Goal: Task Accomplishment & Management: Manage account settings

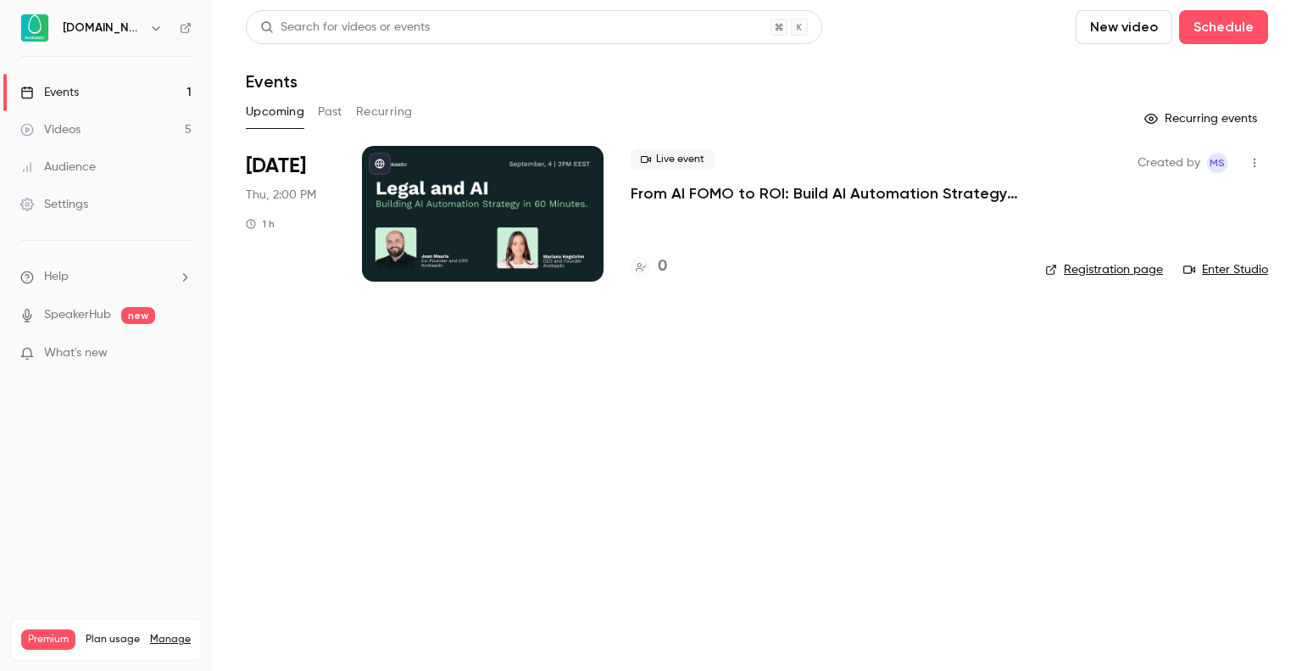
click at [837, 189] on p "From AI FOMO to ROI: Build AI Automation Strategy in 60 Minutes" at bounding box center [824, 193] width 387 height 20
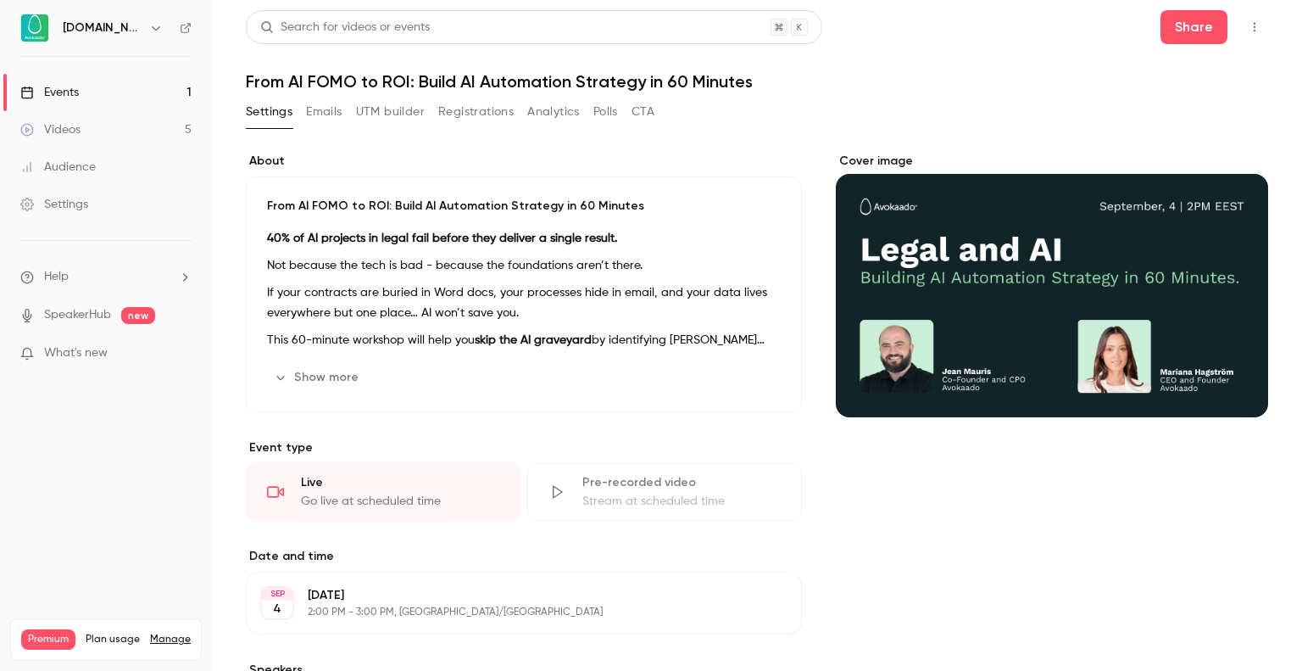
click at [494, 220] on div "From AI FOMO to ROI: Build AI Automation Strategy in 60 Minutes 40% of AI proje…" at bounding box center [524, 294] width 556 height 236
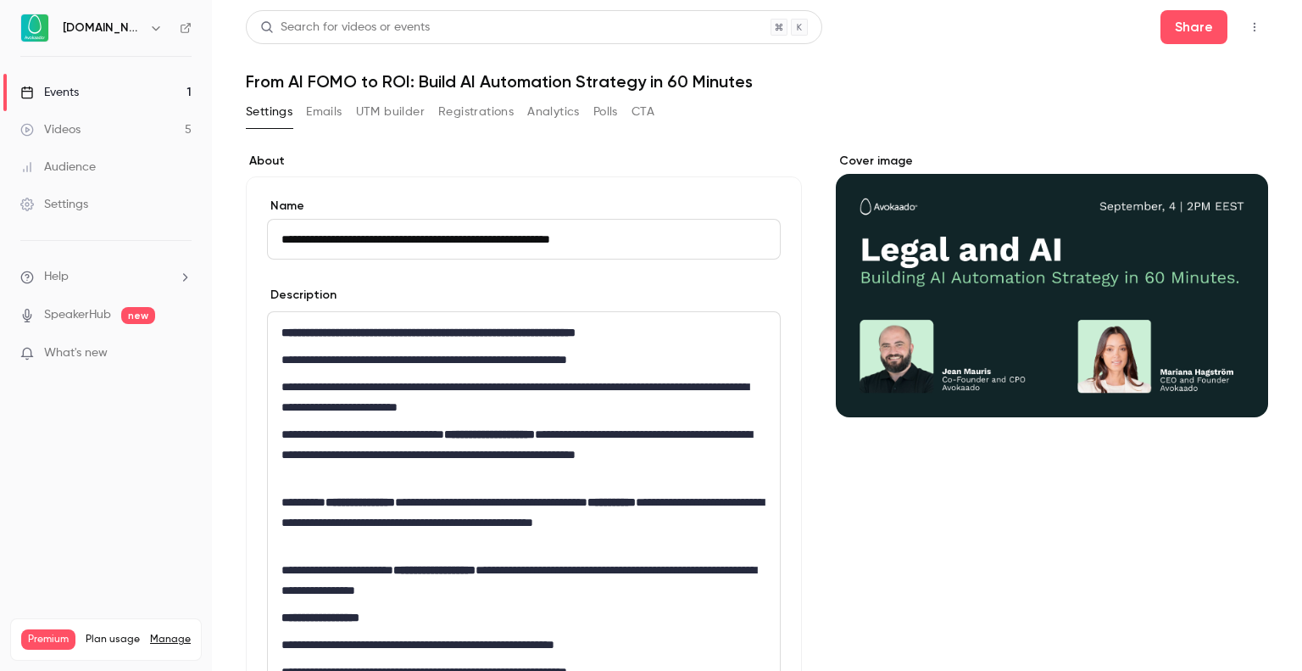
scroll to position [159, 0]
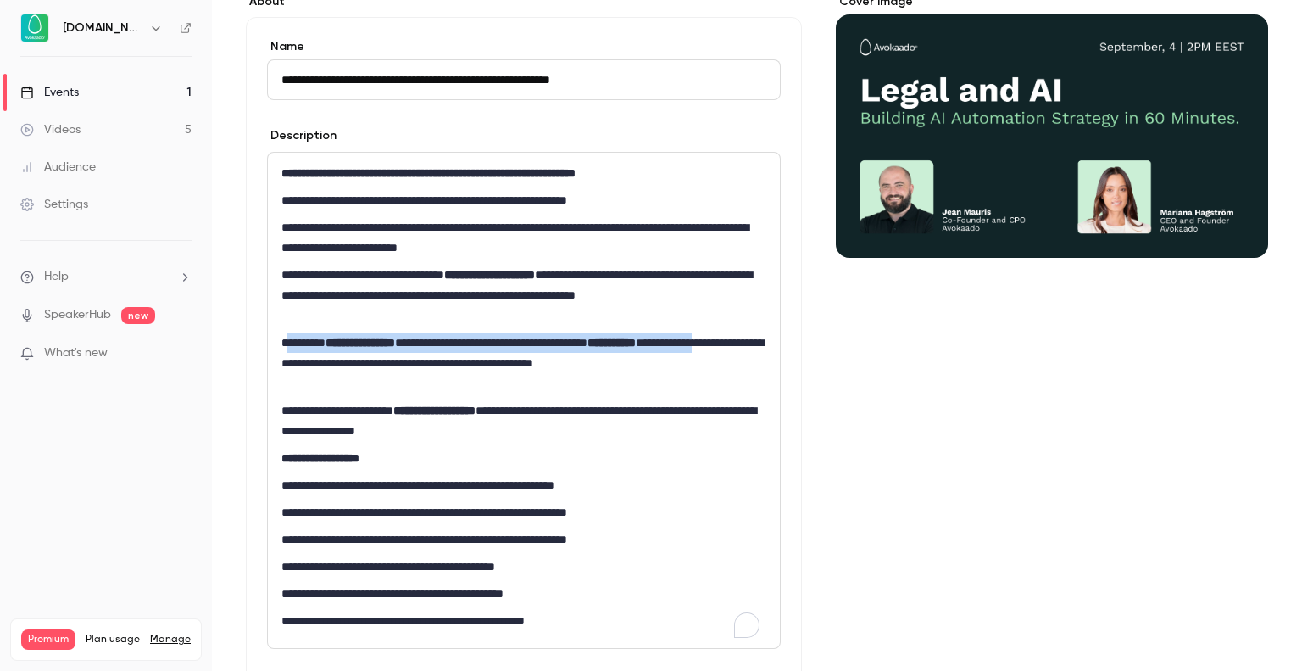
drag, startPoint x: 285, startPoint y: 342, endPoint x: 342, endPoint y: 361, distance: 60.8
click at [342, 361] on p "**********" at bounding box center [520, 362] width 478 height 61
click at [337, 376] on p "**********" at bounding box center [520, 362] width 478 height 61
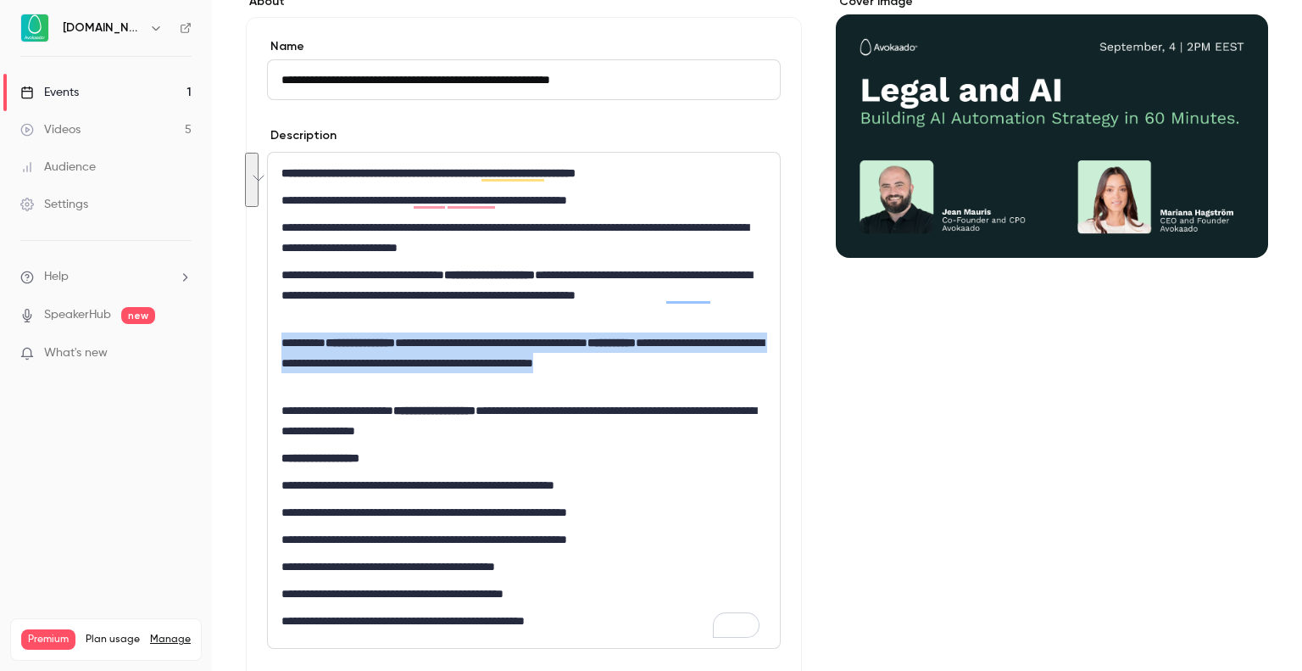
drag, startPoint x: 334, startPoint y: 376, endPoint x: 283, endPoint y: 345, distance: 59.3
click at [283, 345] on p "**********" at bounding box center [520, 362] width 478 height 61
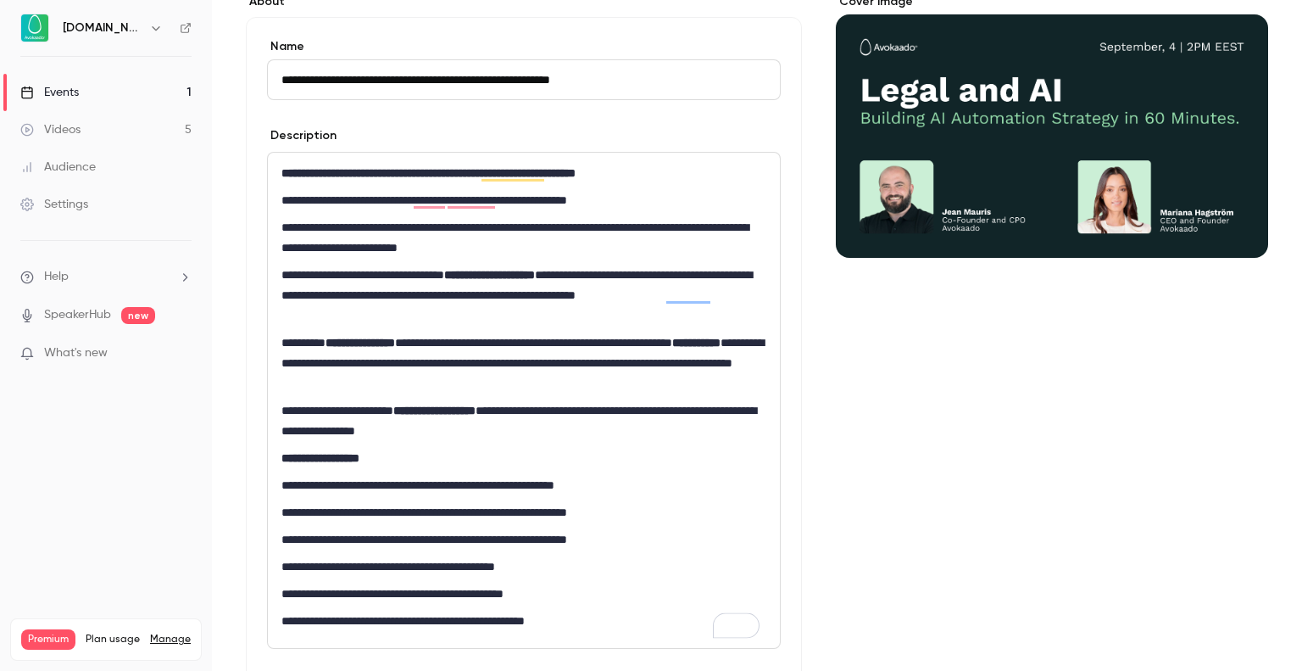
click at [612, 394] on div "**********" at bounding box center [524, 400] width 512 height 495
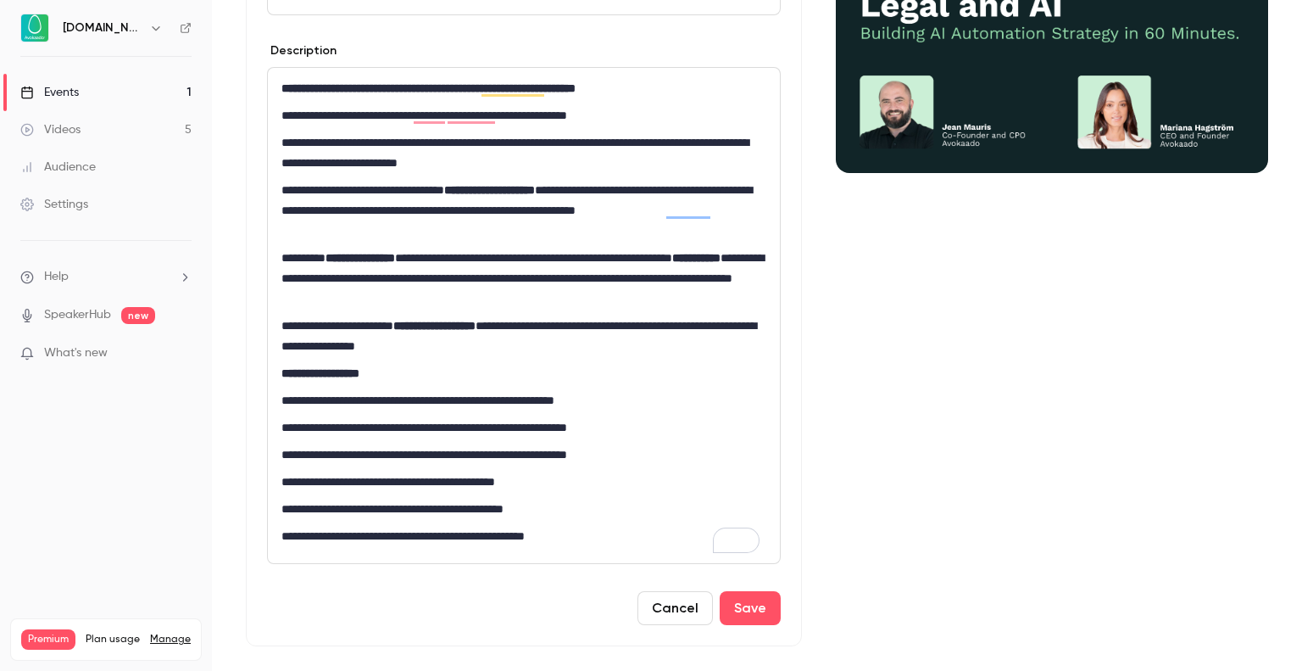
scroll to position [284, 0]
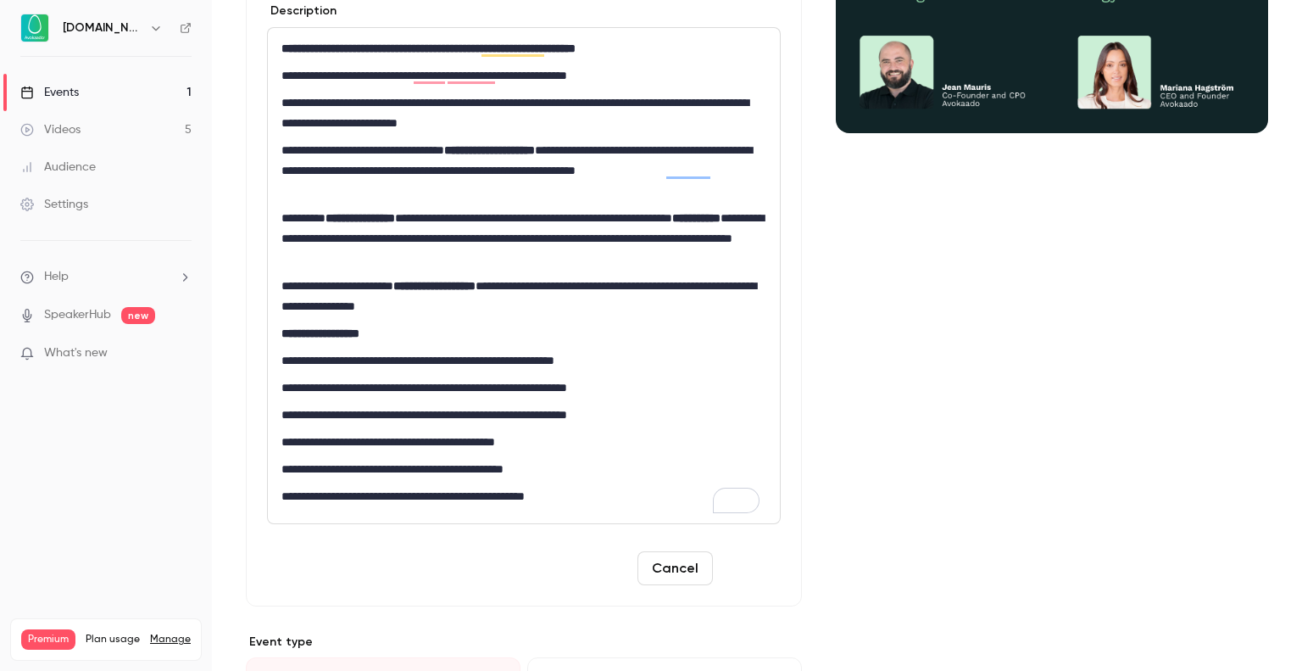
click at [749, 574] on button "Save" at bounding box center [750, 568] width 61 height 34
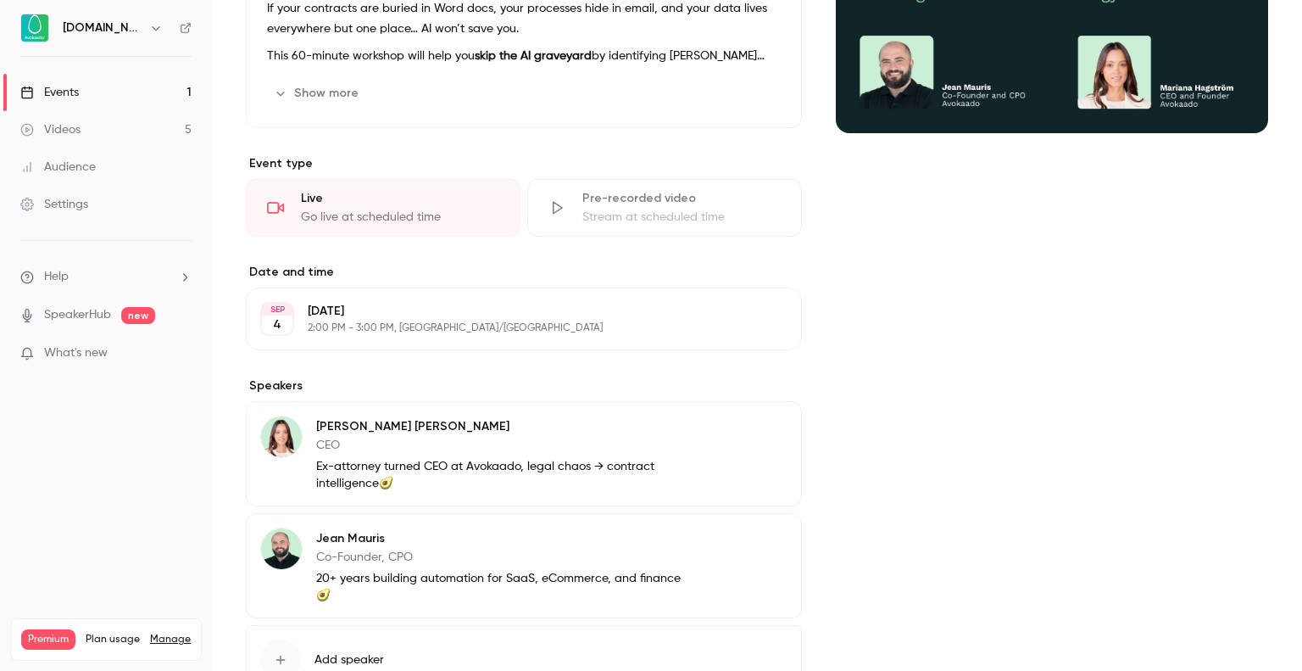
scroll to position [410, 0]
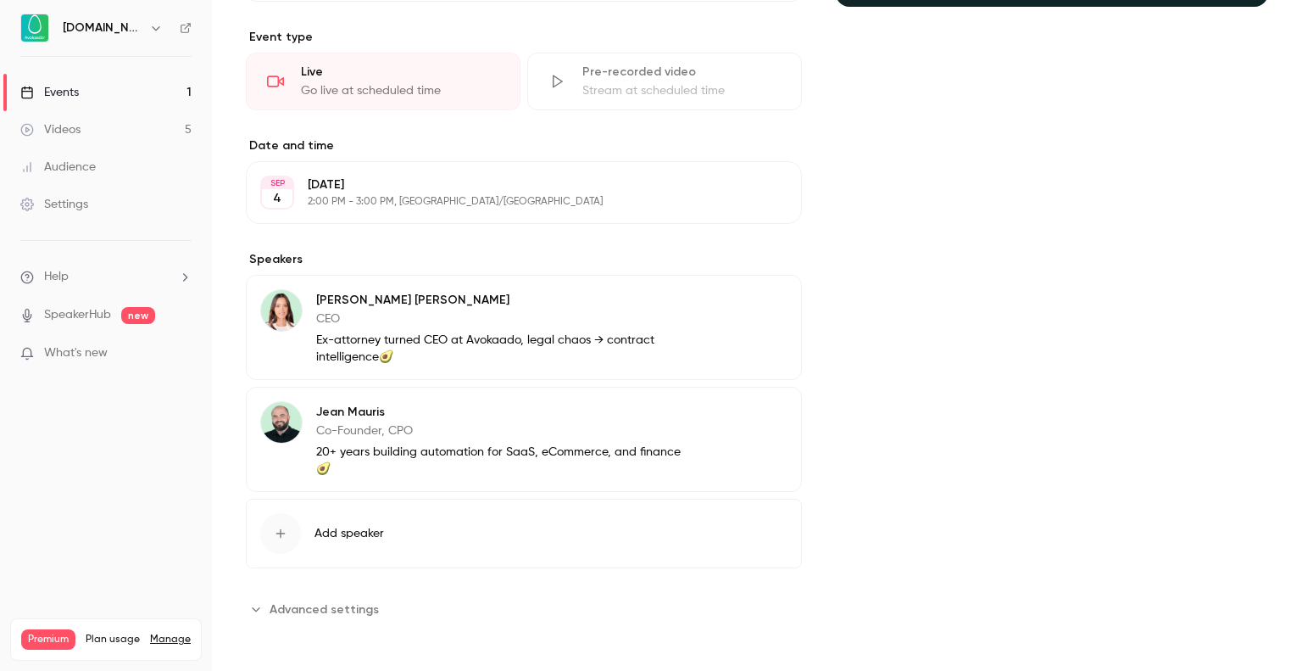
click at [551, 460] on p "20+ years building automation for SaaS, eCommerce, and finance🥑" at bounding box center [504, 460] width 376 height 34
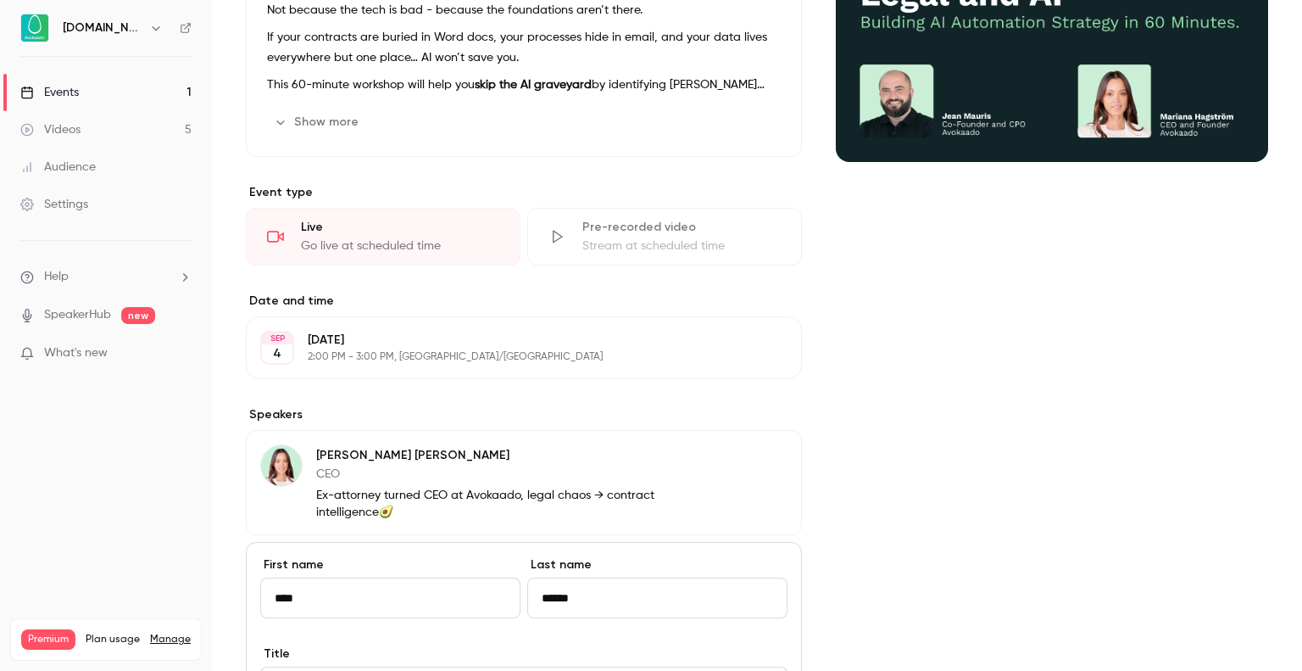
scroll to position [251, 0]
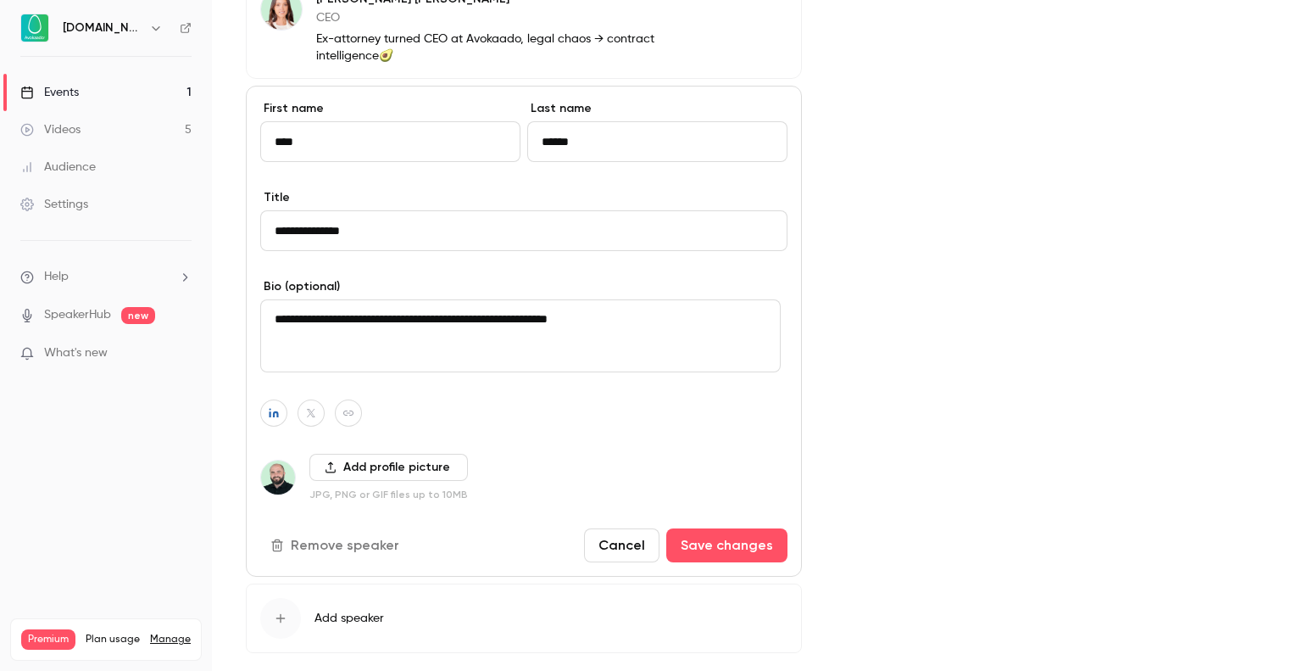
click at [620, 540] on button "Cancel" at bounding box center [621, 545] width 75 height 34
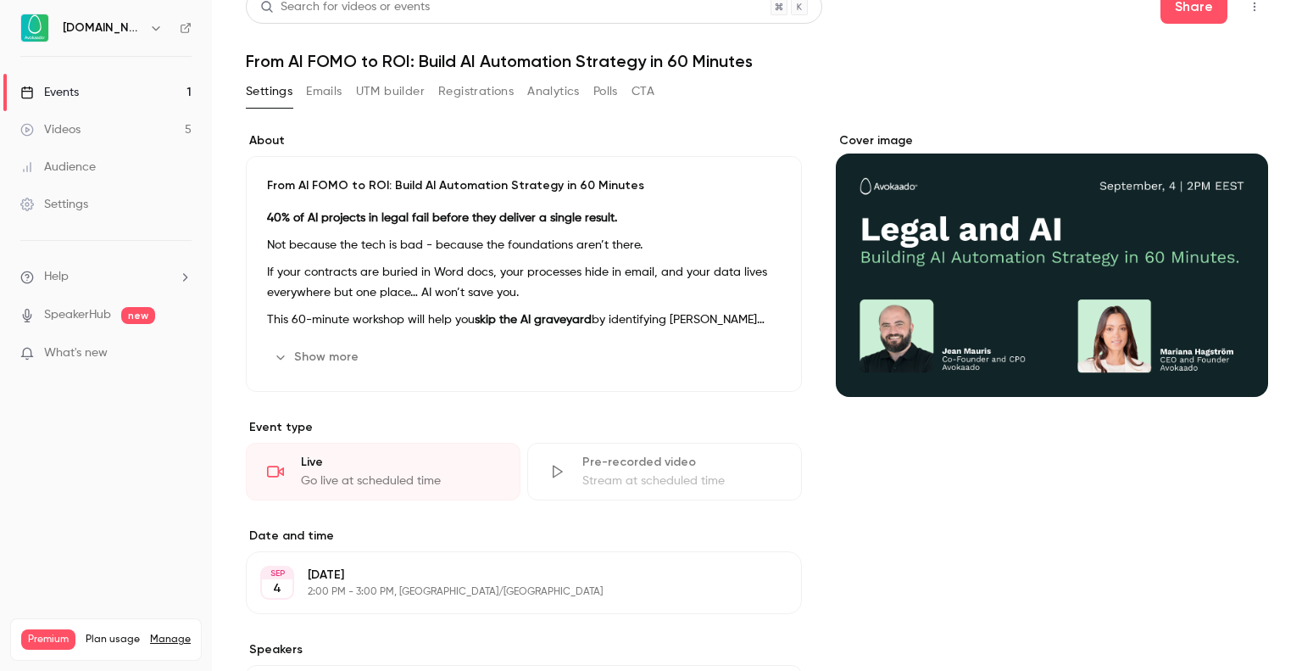
scroll to position [0, 0]
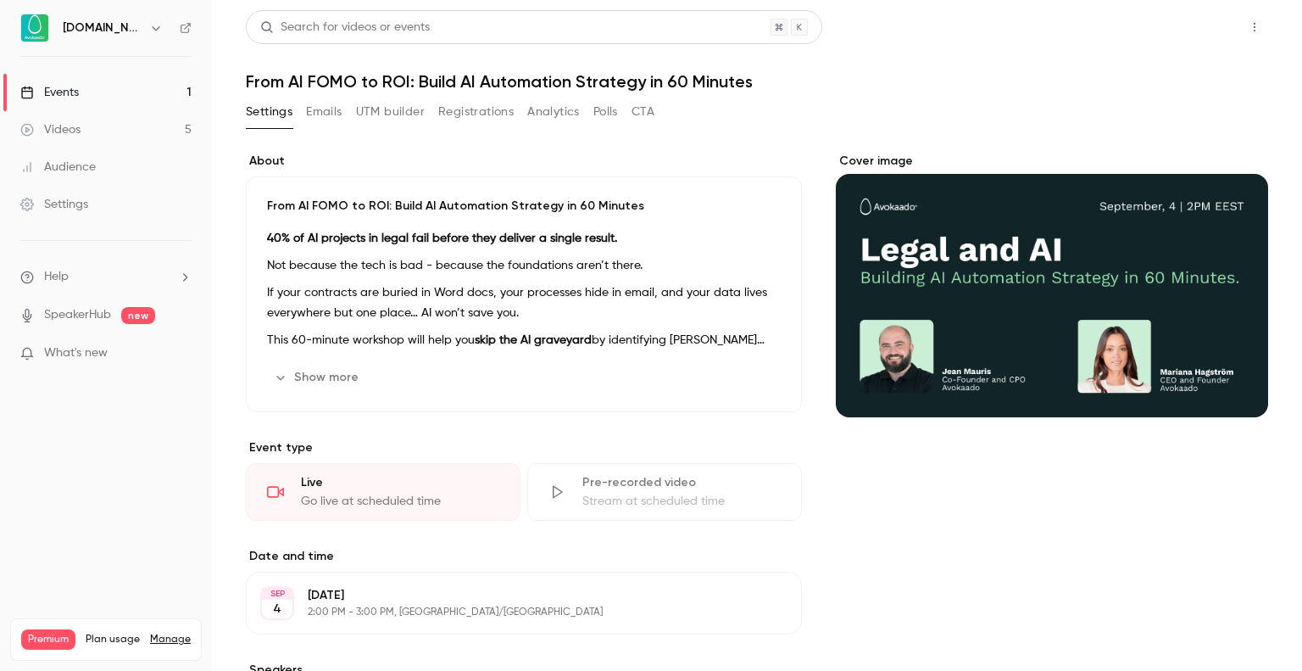
click at [1166, 20] on button "Share" at bounding box center [1193, 27] width 67 height 34
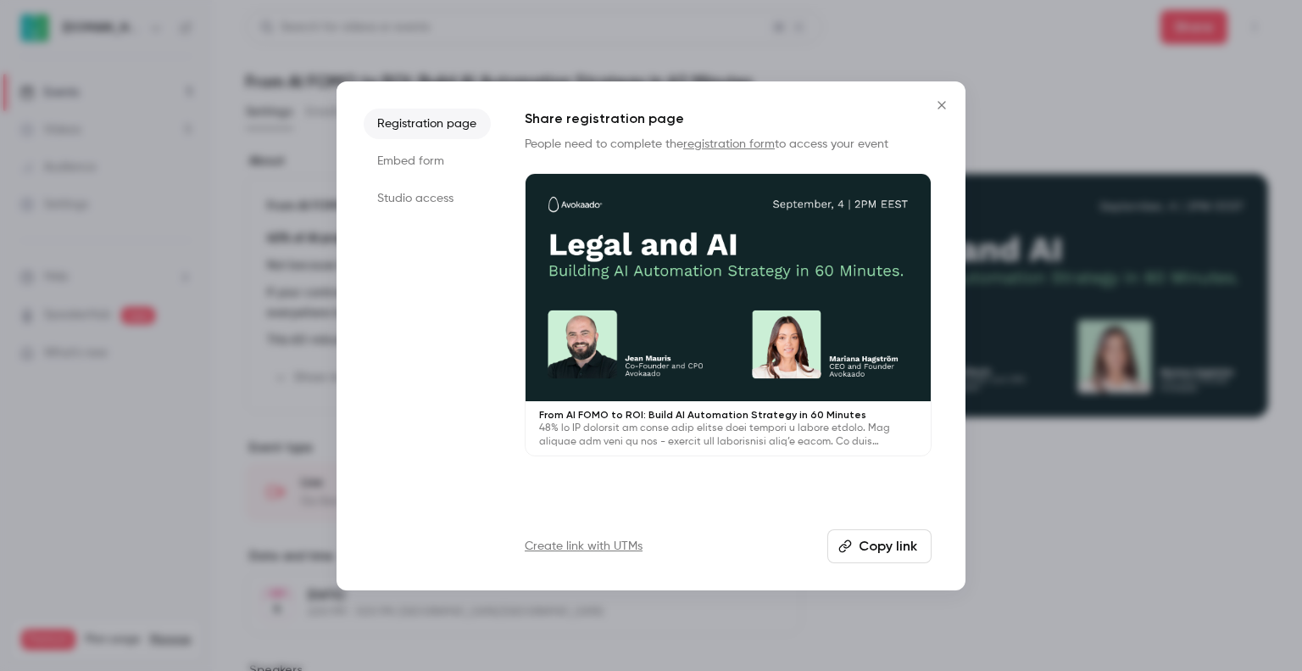
click at [855, 548] on button "Copy link" at bounding box center [879, 546] width 104 height 34
click at [943, 101] on icon "Close" at bounding box center [942, 105] width 20 height 14
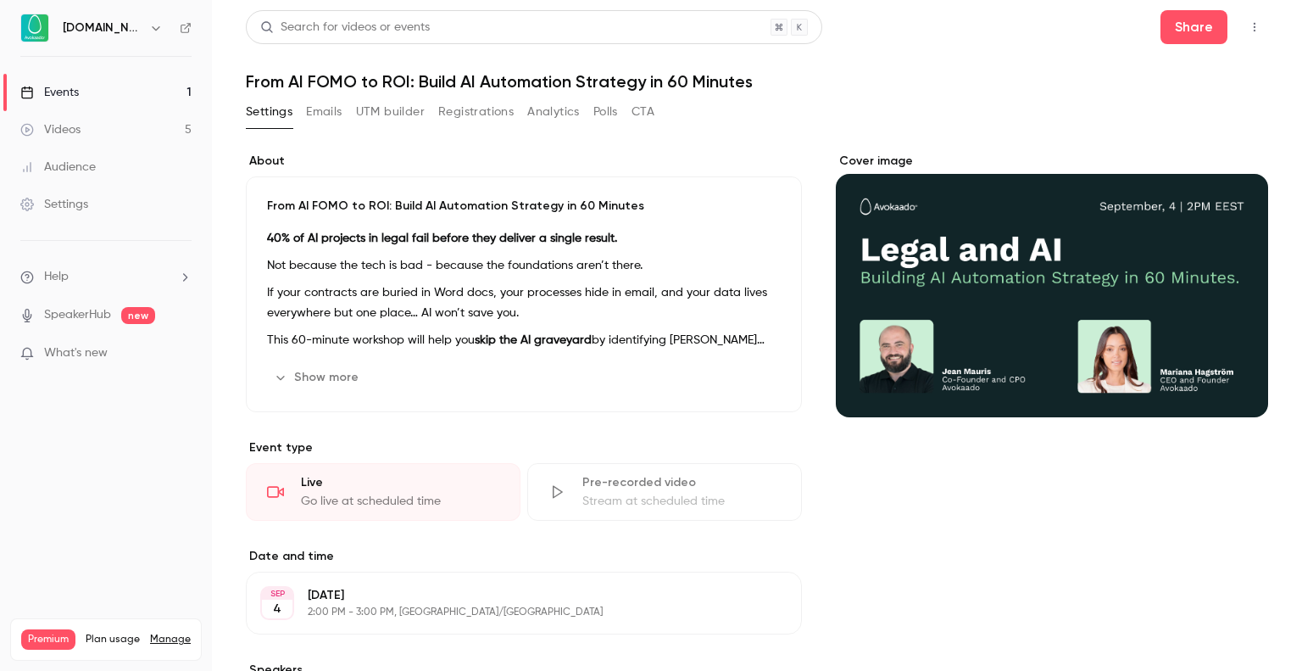
click at [370, 113] on button "UTM builder" at bounding box center [390, 111] width 69 height 27
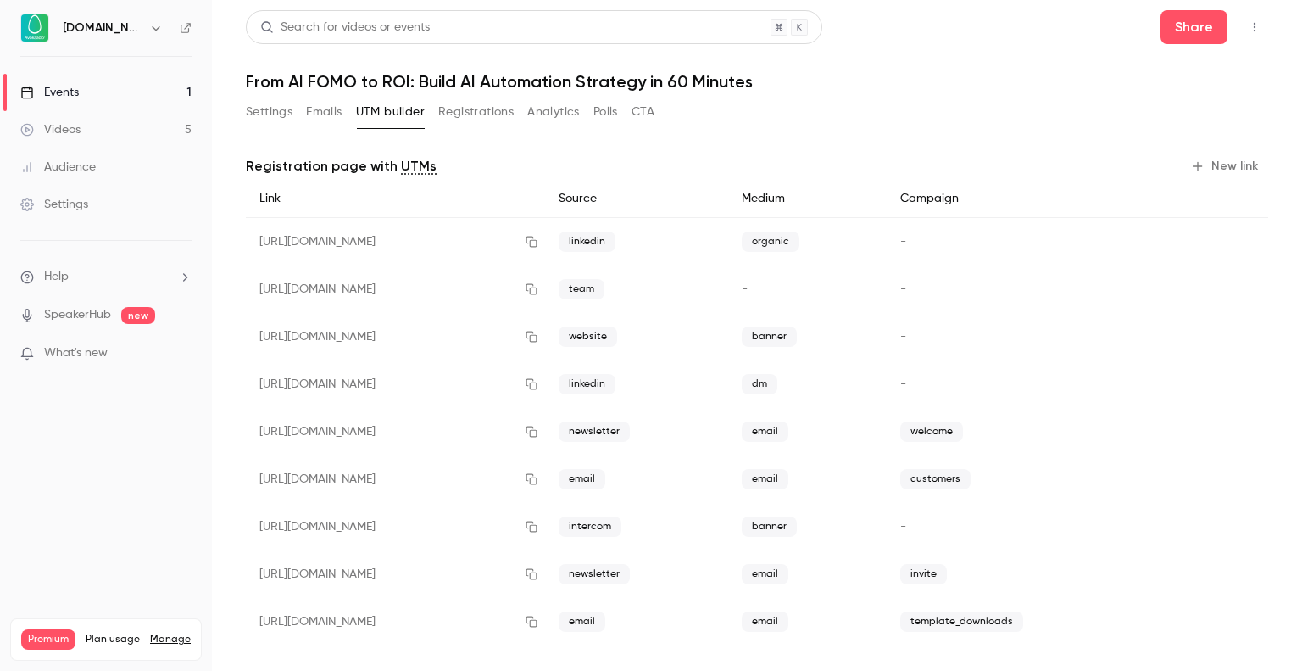
click at [264, 109] on button "Settings" at bounding box center [269, 111] width 47 height 27
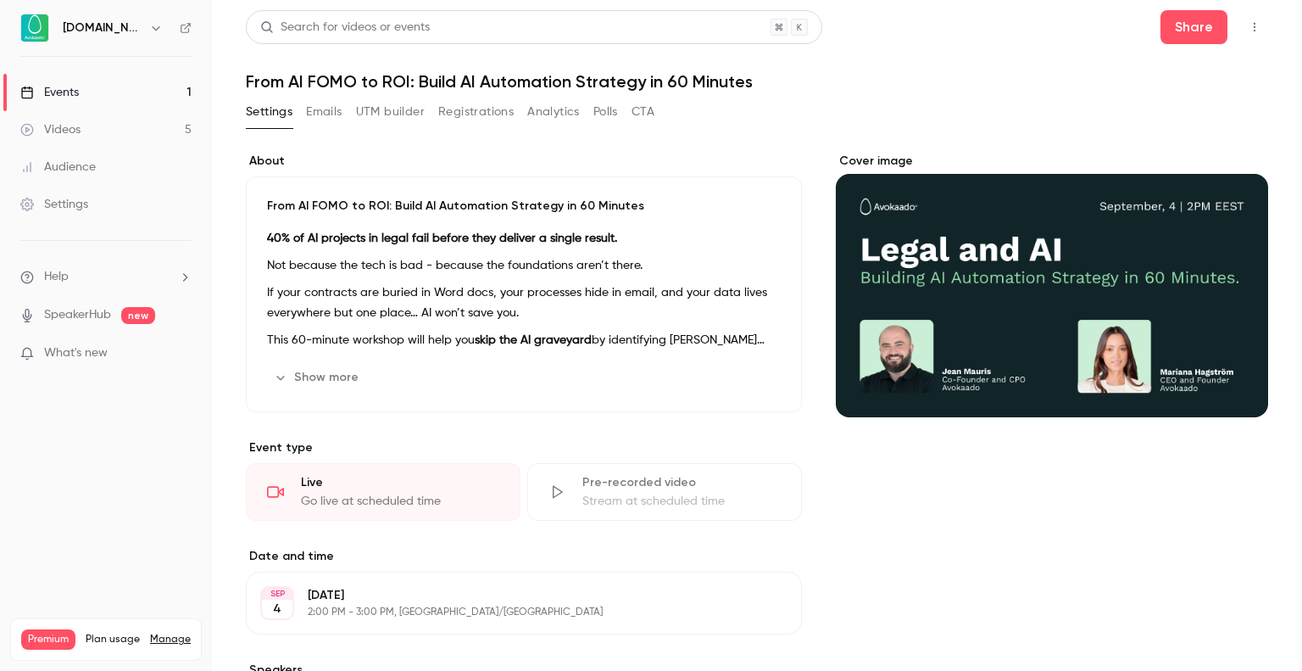
click at [770, 109] on div "Settings Emails UTM builder Registrations Analytics Polls CTA" at bounding box center [757, 115] width 1022 height 34
